Goal: Task Accomplishment & Management: Use online tool/utility

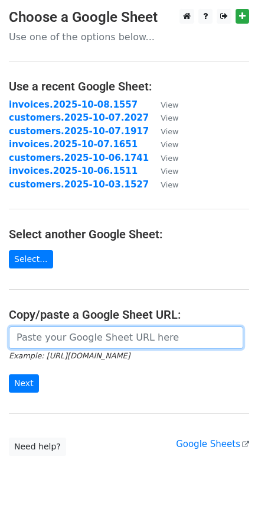
click at [46, 341] on input "url" at bounding box center [126, 337] width 235 height 22
paste input "https://docs.google.com/spreadsheets/d/1DT83aiiDejwFcTzl-KZHr_Pszza84cZCJqkio51…"
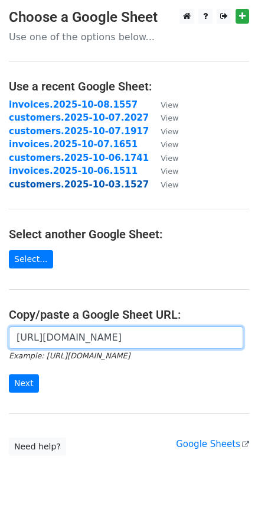
scroll to position [0, 309]
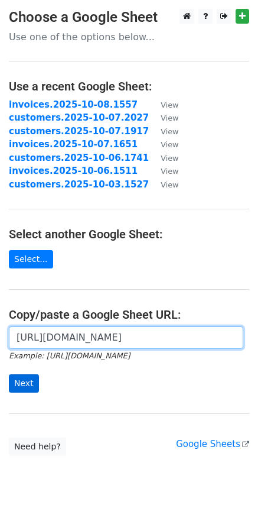
type input "https://docs.google.com/spreadsheets/d/1DT83aiiDejwFcTzl-KZHr_Pszza84cZCJqkio51…"
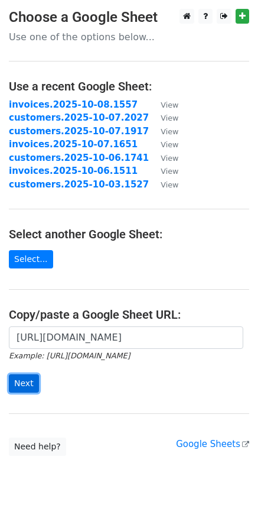
click at [25, 384] on input "Next" at bounding box center [24, 383] width 30 height 18
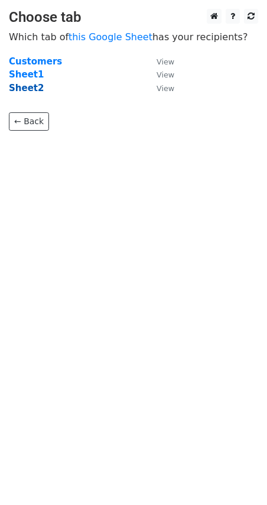
click at [21, 88] on strong "Sheet2" at bounding box center [26, 88] width 35 height 11
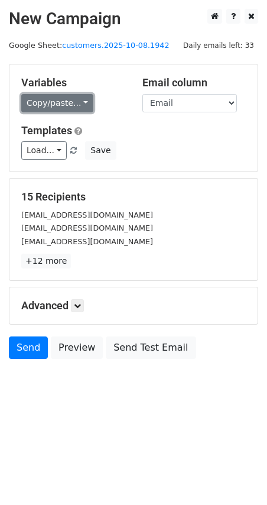
click at [76, 102] on link "Copy/paste..." at bounding box center [57, 103] width 72 height 18
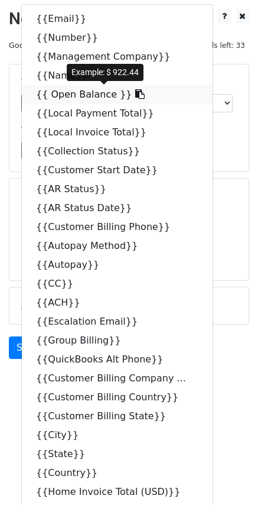
click at [135, 96] on icon at bounding box center [139, 93] width 9 height 9
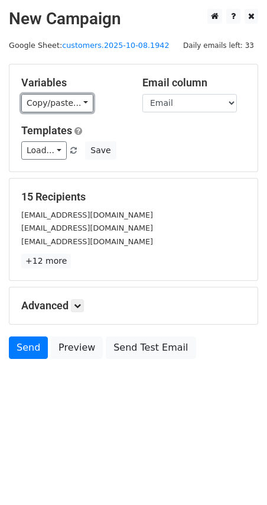
click at [79, 96] on link "Copy/paste..." at bounding box center [57, 103] width 72 height 18
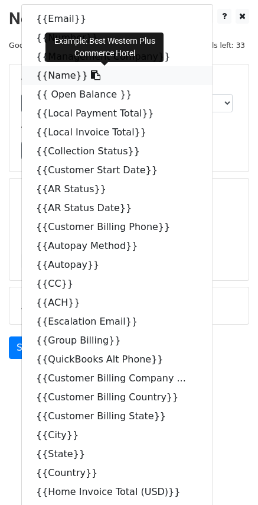
click at [91, 75] on icon at bounding box center [95, 74] width 9 height 9
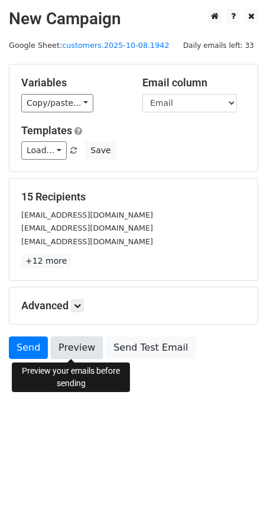
click at [88, 348] on link "Preview" at bounding box center [77, 347] width 52 height 22
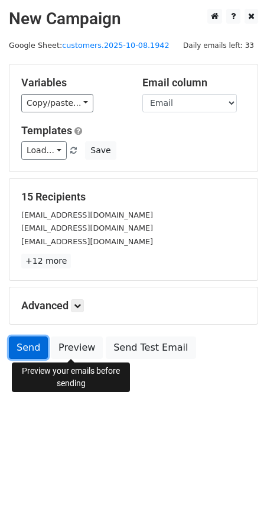
click at [22, 351] on link "Send" at bounding box center [28, 347] width 39 height 22
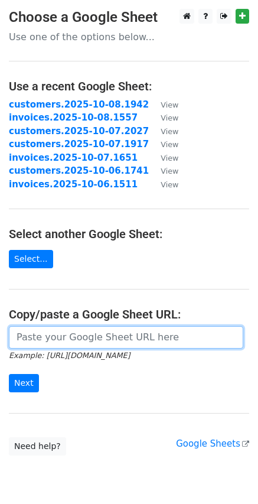
click at [69, 342] on input "url" at bounding box center [126, 337] width 235 height 22
paste input "https://docs.google.com/spreadsheets/d/1DT83aiiDejwFcTzl-KZHr_Pszza84cZCJqkio51…"
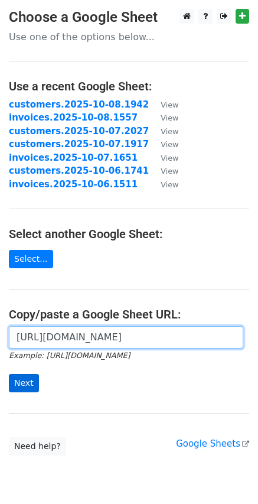
type input "https://docs.google.com/spreadsheets/d/1DT83aiiDejwFcTzl-KZHr_Pszza84cZCJqkio51…"
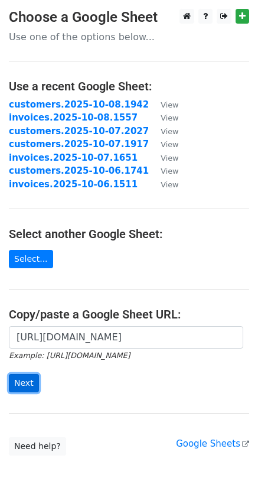
click at [29, 384] on input "Next" at bounding box center [24, 383] width 30 height 18
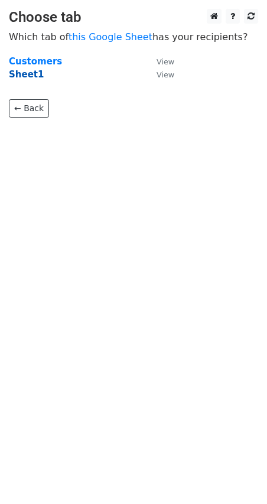
click at [30, 74] on strong "Sheet1" at bounding box center [26, 74] width 35 height 11
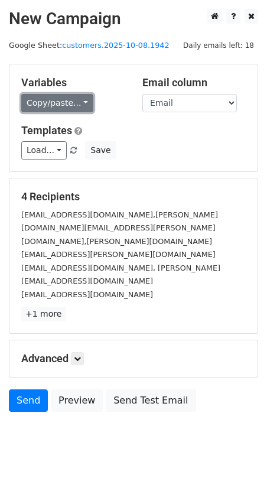
click at [82, 98] on link "Copy/paste..." at bounding box center [57, 103] width 72 height 18
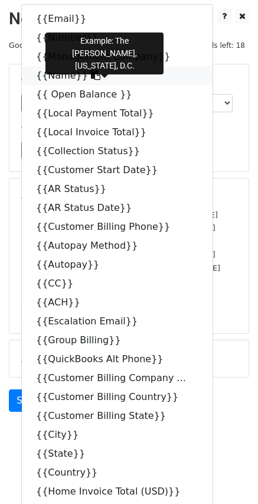
click at [91, 73] on icon at bounding box center [95, 74] width 9 height 9
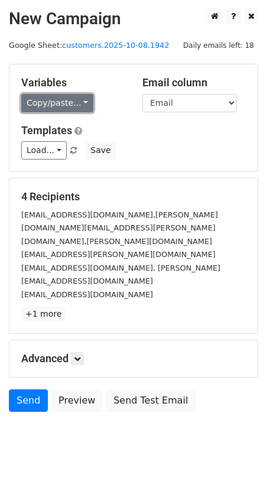
click at [79, 102] on link "Copy/paste..." at bounding box center [57, 103] width 72 height 18
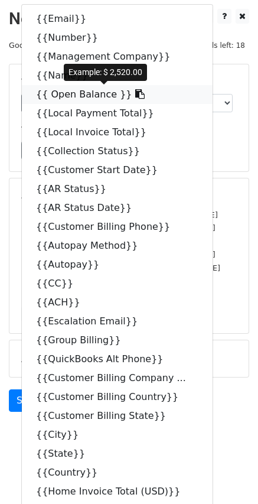
click at [135, 98] on icon at bounding box center [139, 93] width 9 height 9
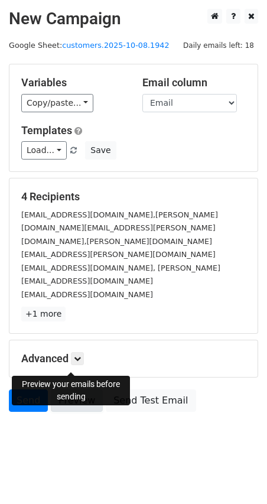
click at [73, 390] on link "Preview" at bounding box center [77, 401] width 52 height 22
click at [79, 355] on icon at bounding box center [77, 358] width 7 height 7
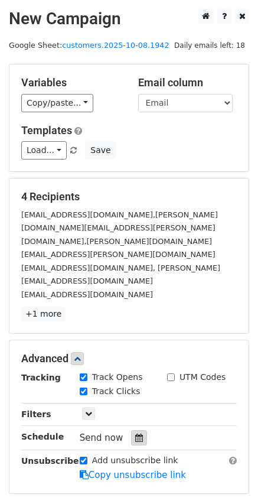
click at [135, 434] on icon at bounding box center [139, 438] width 8 height 8
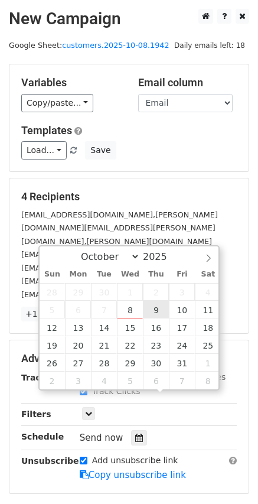
type input "2025-10-09 12:00"
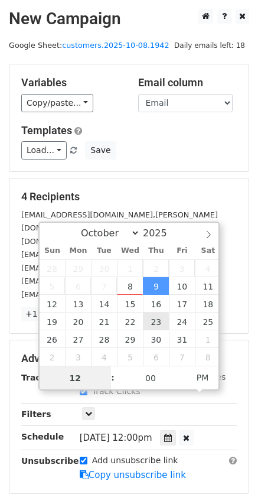
scroll to position [1, 0]
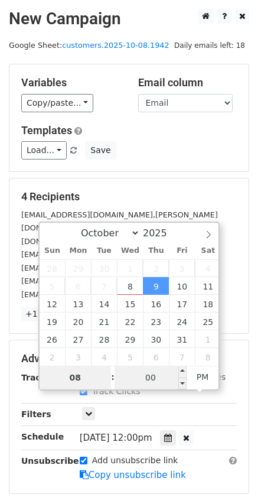
type input "08"
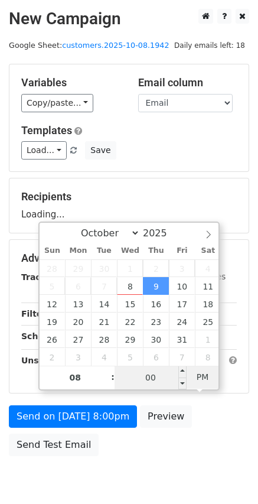
type input "2025-10-09 08:00"
